Goal: Register for event/course

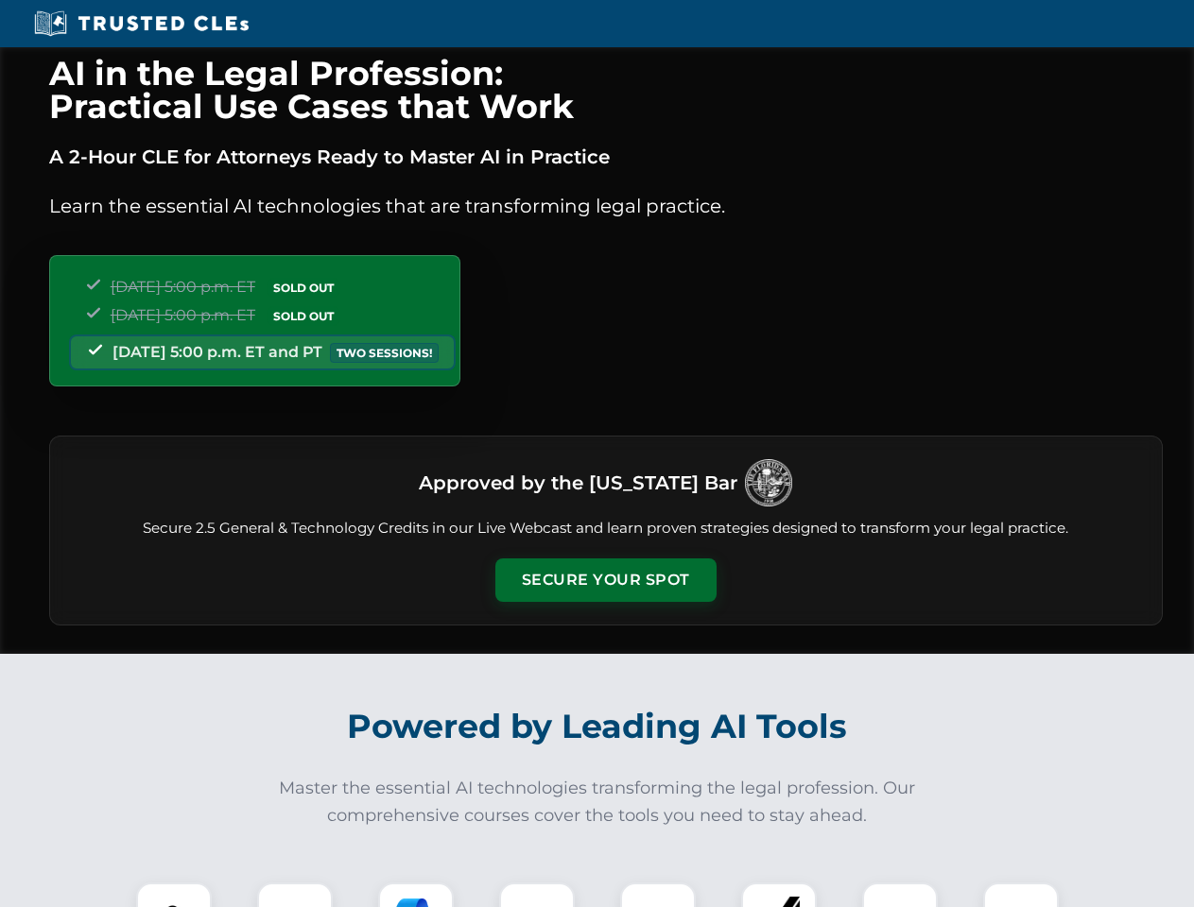
click at [605, 580] on button "Secure Your Spot" at bounding box center [605, 580] width 221 height 43
click at [174, 895] on img at bounding box center [173, 920] width 55 height 55
